Goal: Task Accomplishment & Management: Manage account settings

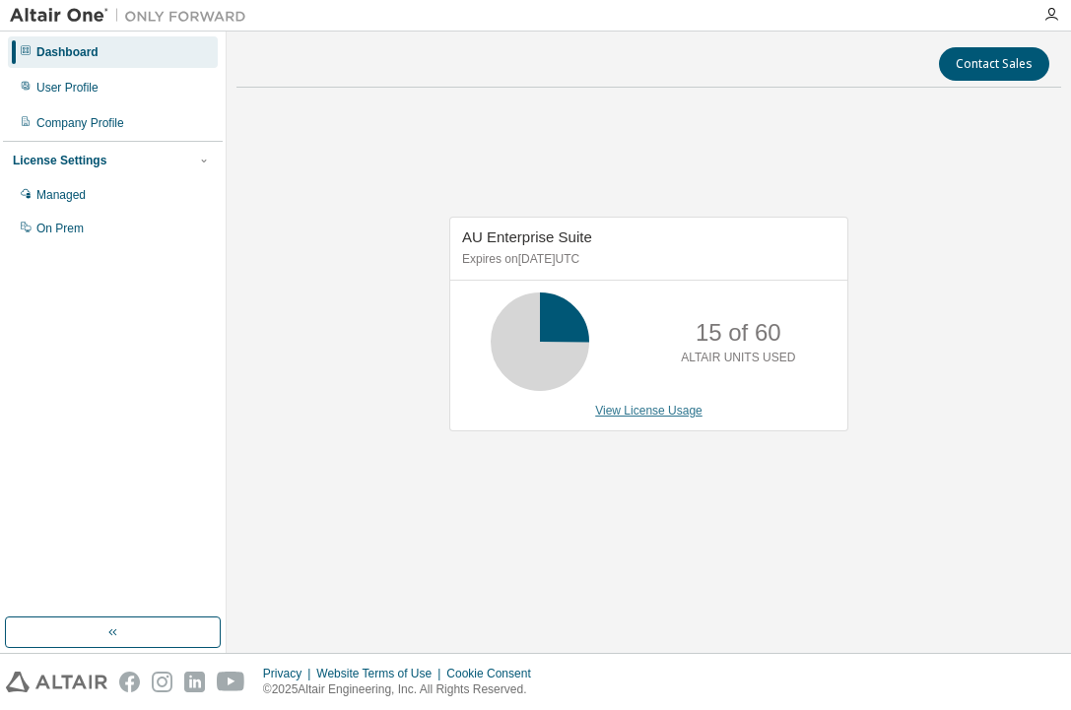
click at [643, 414] on link "View License Usage" at bounding box center [648, 411] width 107 height 14
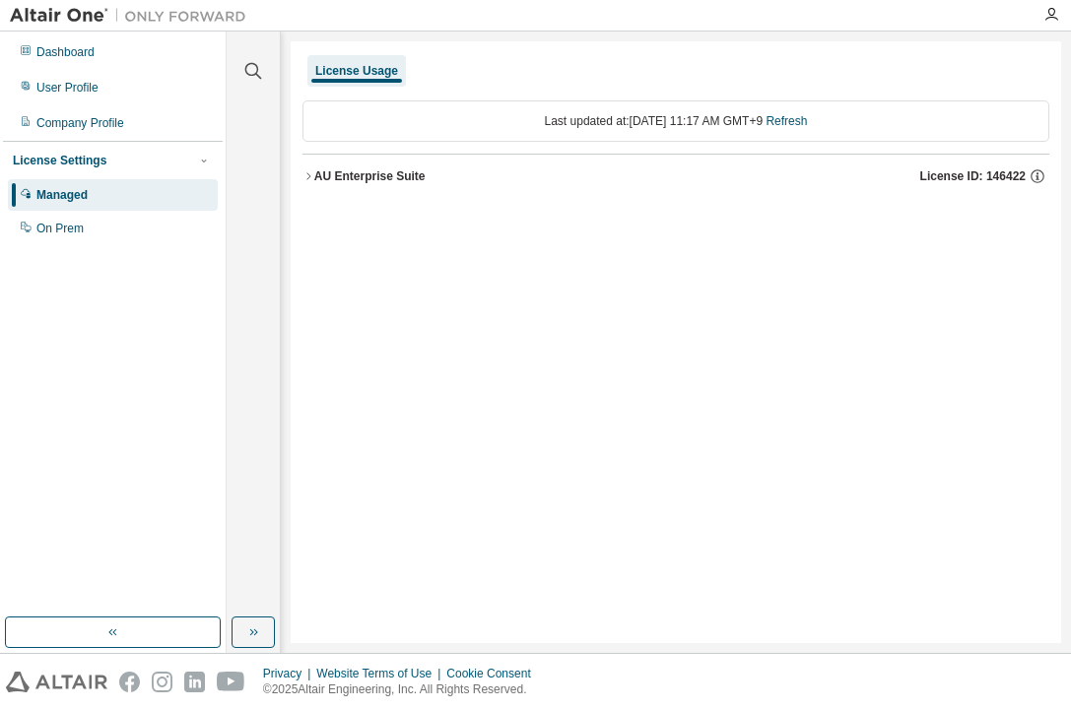
click at [371, 173] on div "AU Enterprise Suite" at bounding box center [369, 176] width 111 height 16
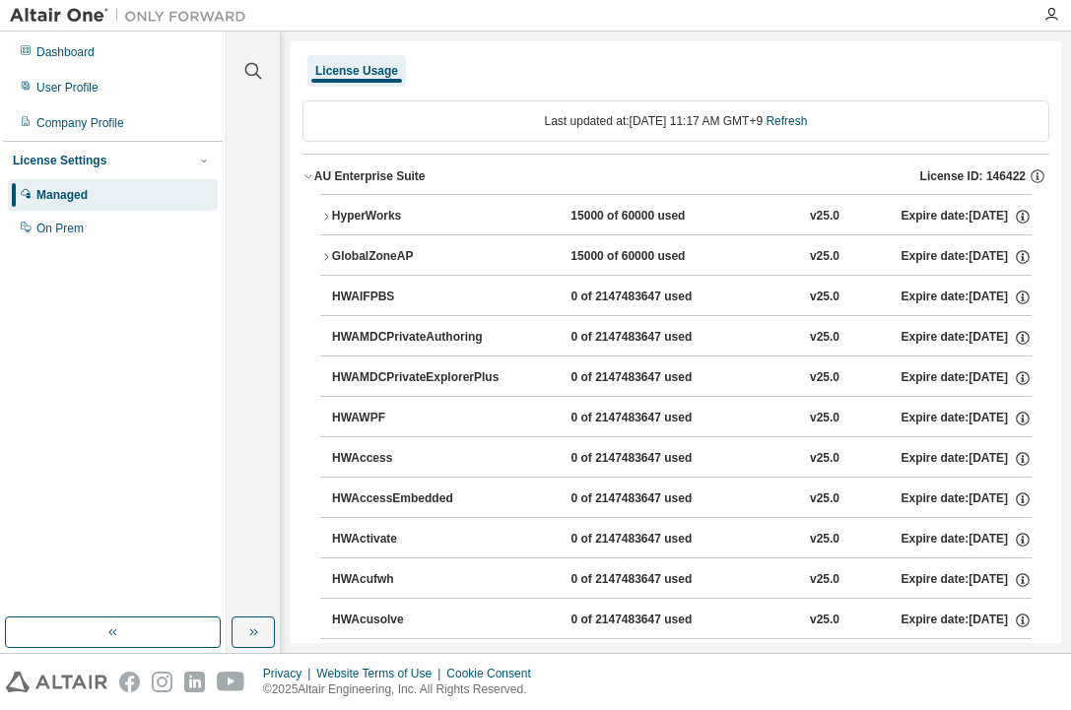
click at [327, 221] on icon "button" at bounding box center [326, 217] width 12 height 12
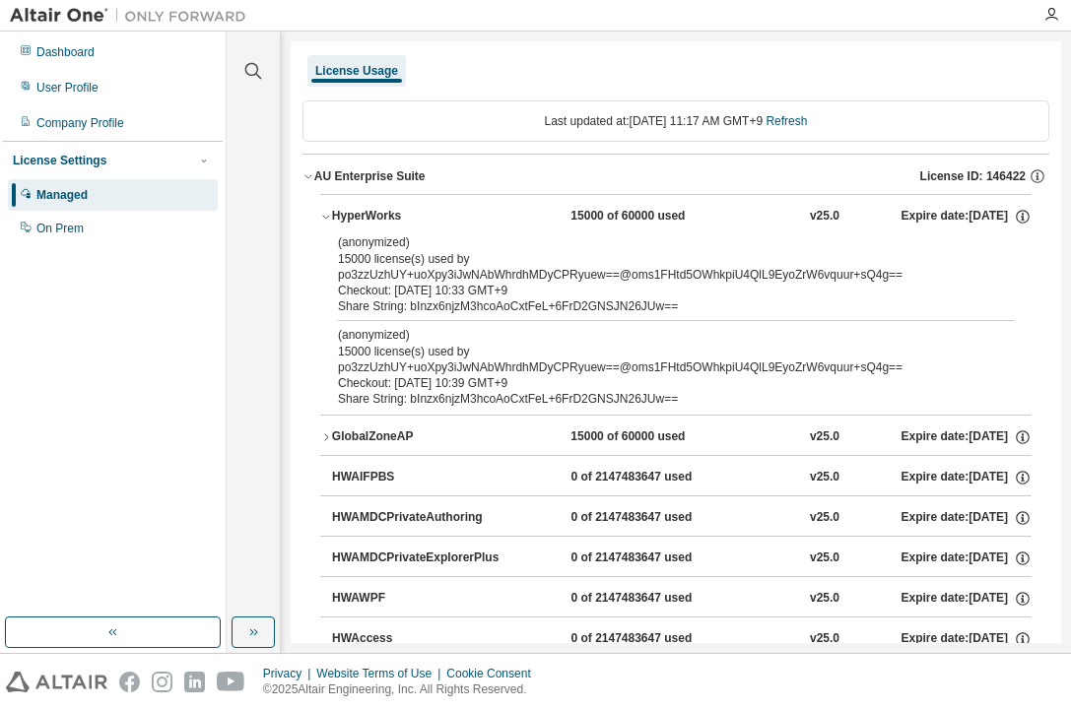
click at [325, 445] on button "GlobalZoneAP 15000 of 60000 used v25.0 Expire date: [DATE]" at bounding box center [675, 437] width 711 height 43
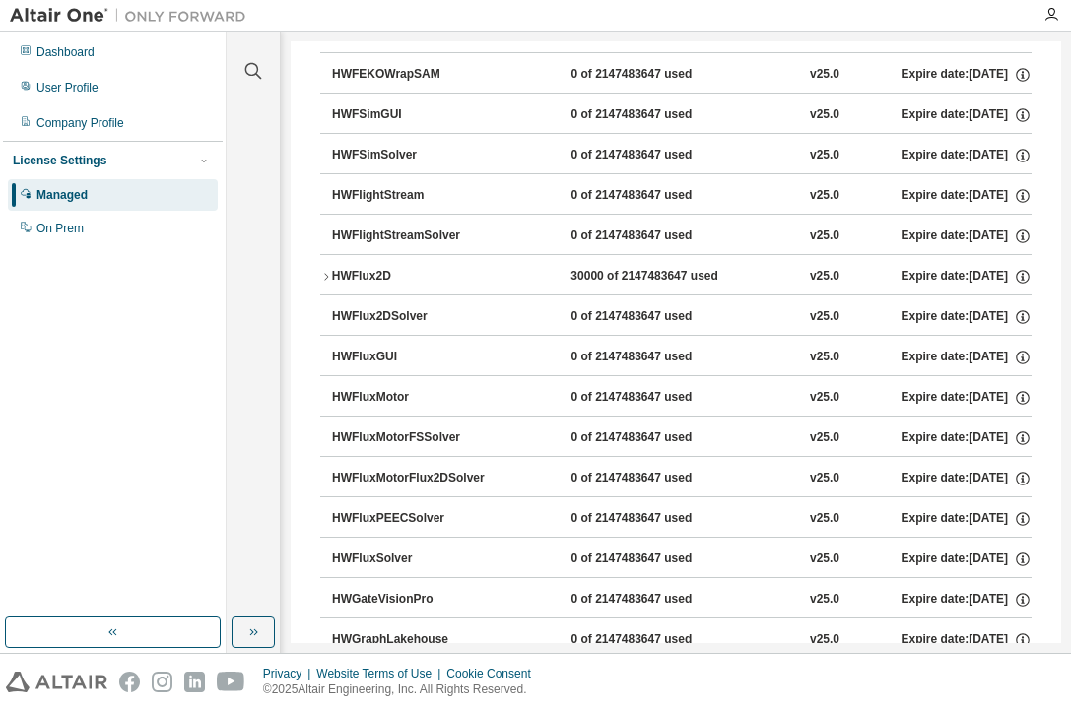
scroll to position [3782, 0]
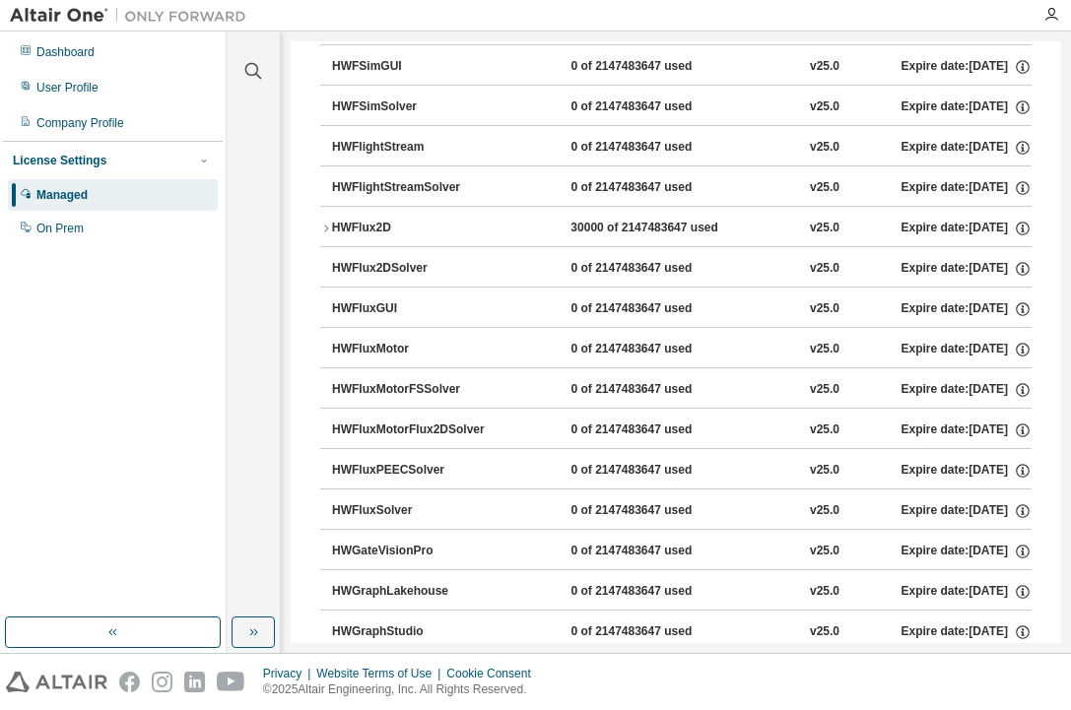
click at [328, 231] on icon "button" at bounding box center [326, 229] width 12 height 12
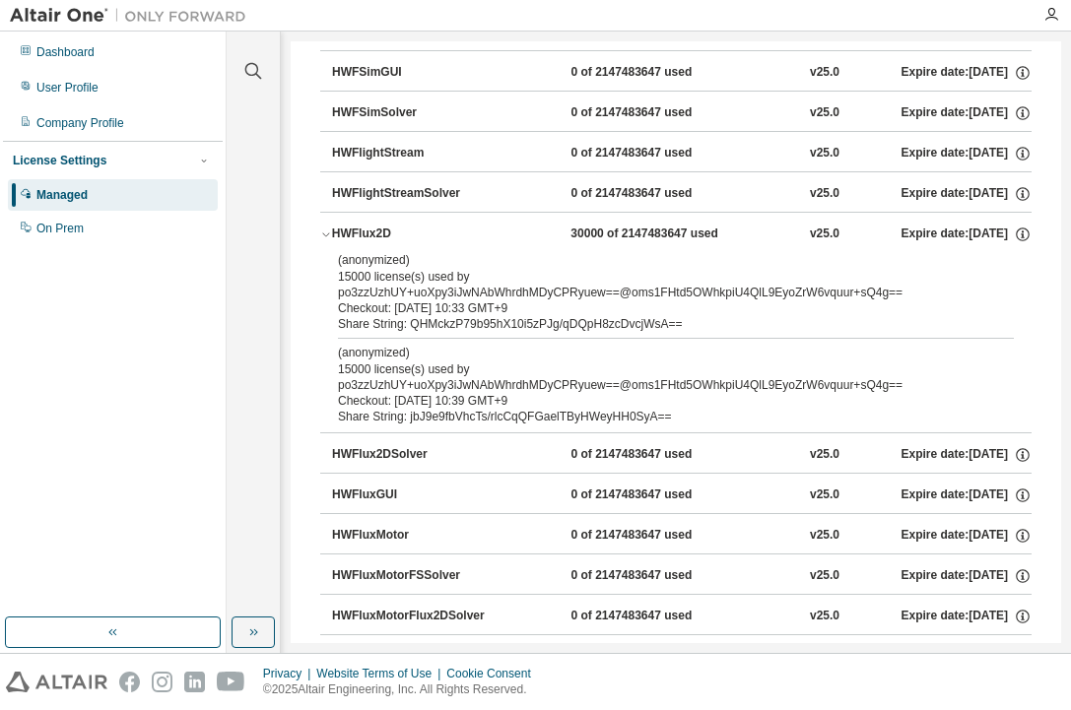
scroll to position [3682, 0]
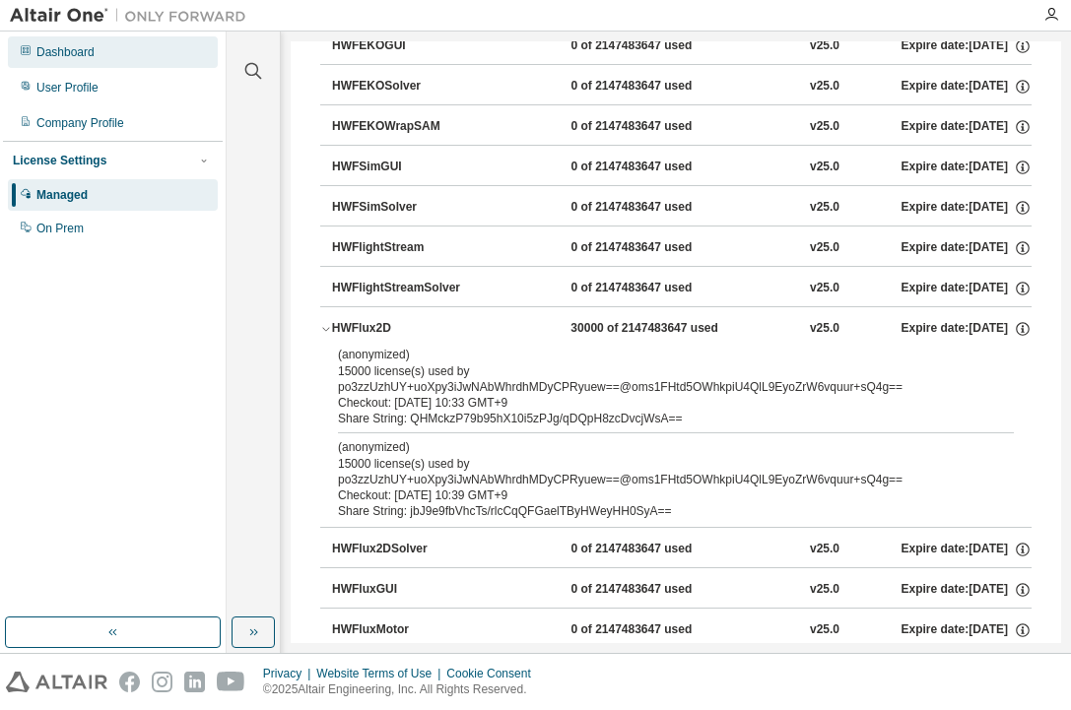
click at [84, 53] on div "Dashboard" at bounding box center [65, 52] width 58 height 16
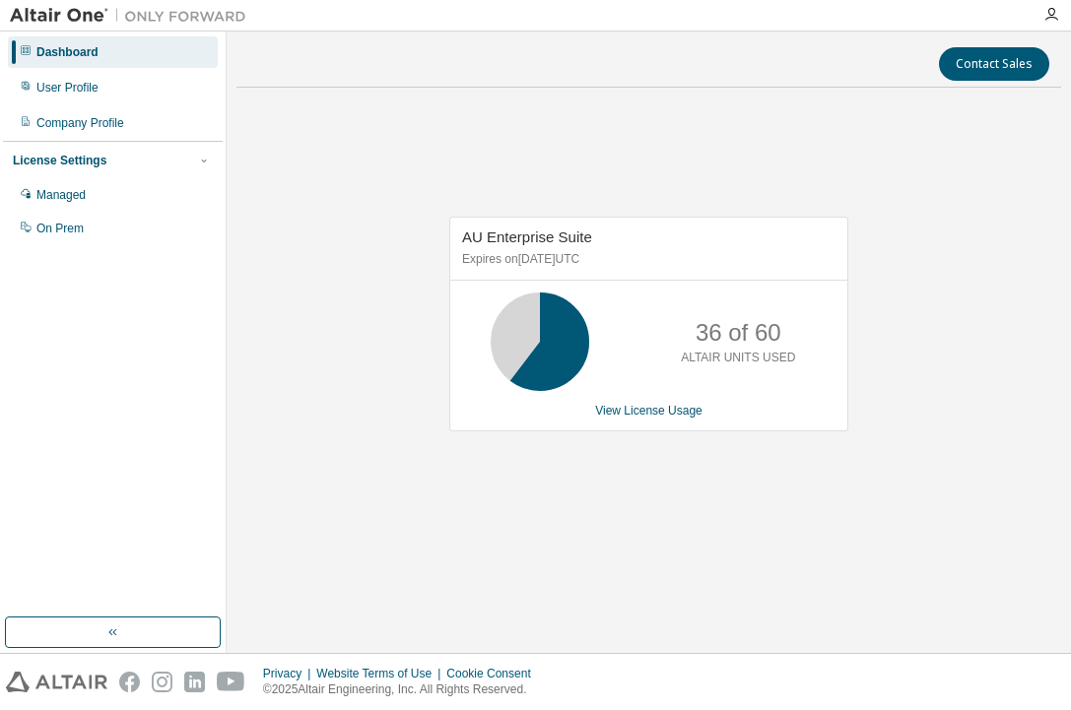
click at [89, 368] on div "Dashboard User Profile Company Profile License Settings Managed On Prem" at bounding box center [113, 324] width 220 height 580
